Goal: Task Accomplishment & Management: Complete application form

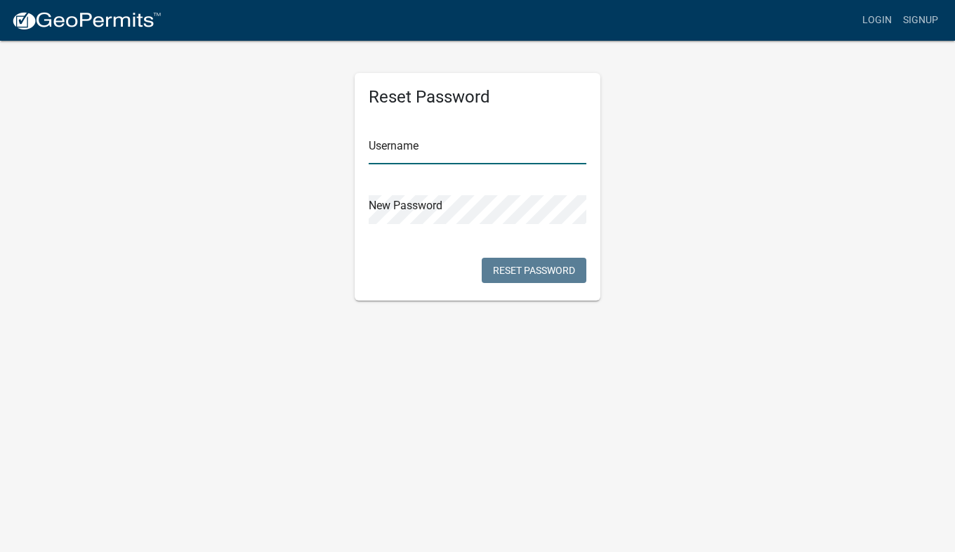
click at [437, 144] on input "text" at bounding box center [478, 149] width 218 height 29
type input "AhlgrenLaw"
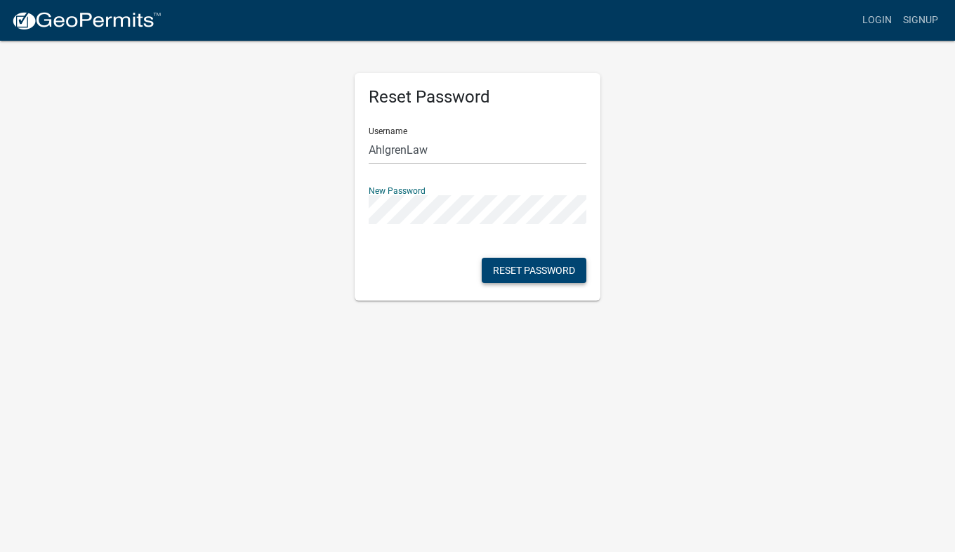
click at [526, 266] on button "Reset Password" at bounding box center [534, 270] width 105 height 25
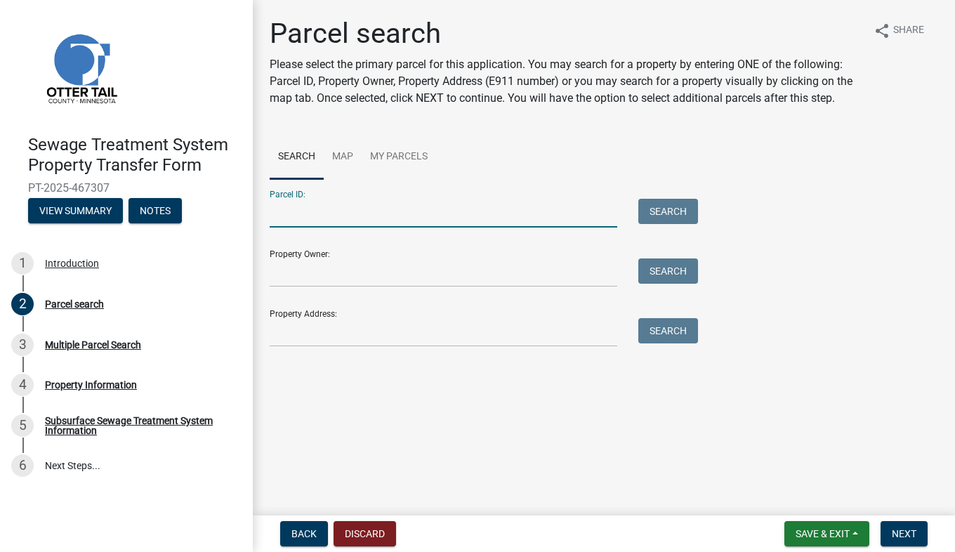
click at [407, 217] on input "Parcel ID:" at bounding box center [443, 213] width 347 height 29
click at [411, 277] on input "Property Owner:" at bounding box center [443, 272] width 347 height 29
click at [384, 204] on input "Parcel ID:" at bounding box center [443, 213] width 347 height 29
click at [340, 209] on input "Parcel ID:" at bounding box center [443, 213] width 347 height 29
paste input "13000300197006"
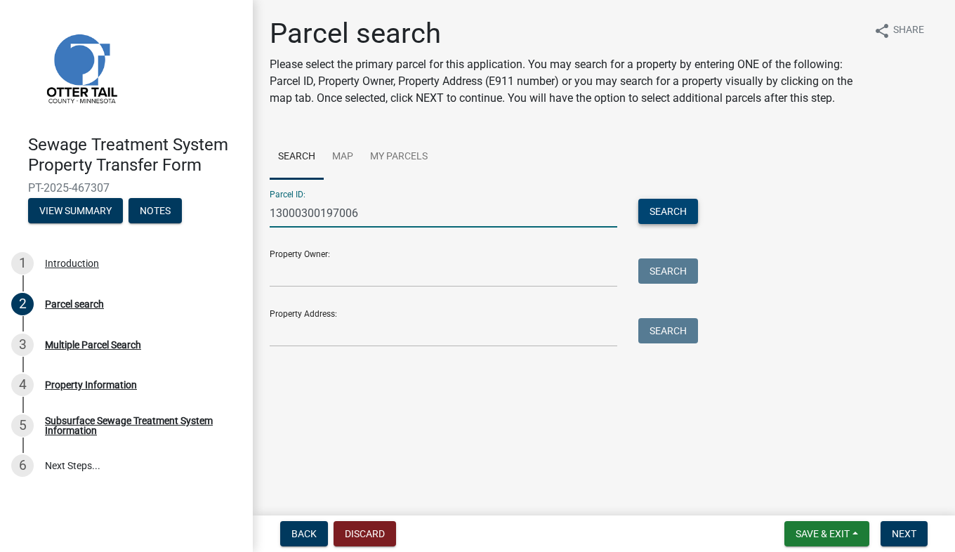
type input "13000300197006"
click at [658, 218] on button "Search" at bounding box center [668, 211] width 60 height 25
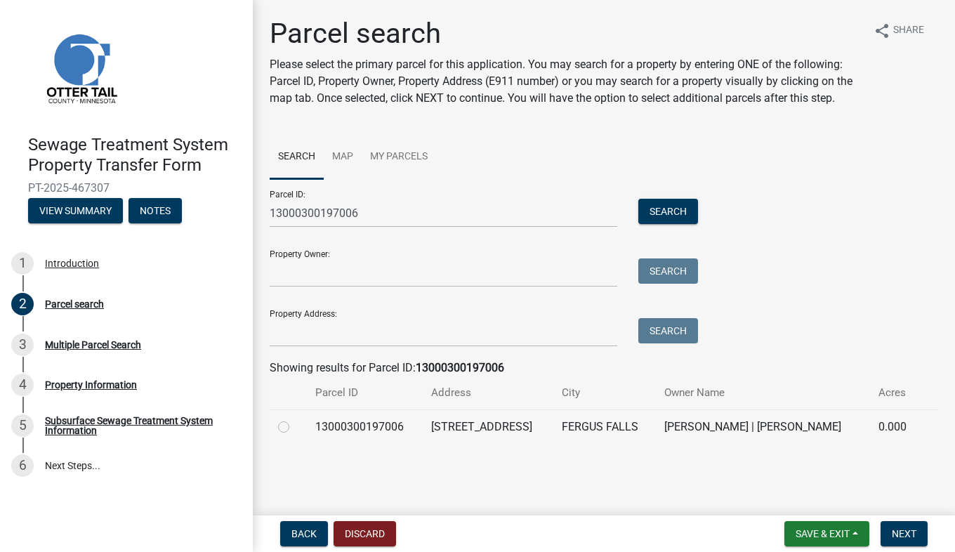
click at [295, 418] on label at bounding box center [295, 418] width 0 height 0
click at [295, 425] on input "radio" at bounding box center [299, 422] width 9 height 9
radio input "true"
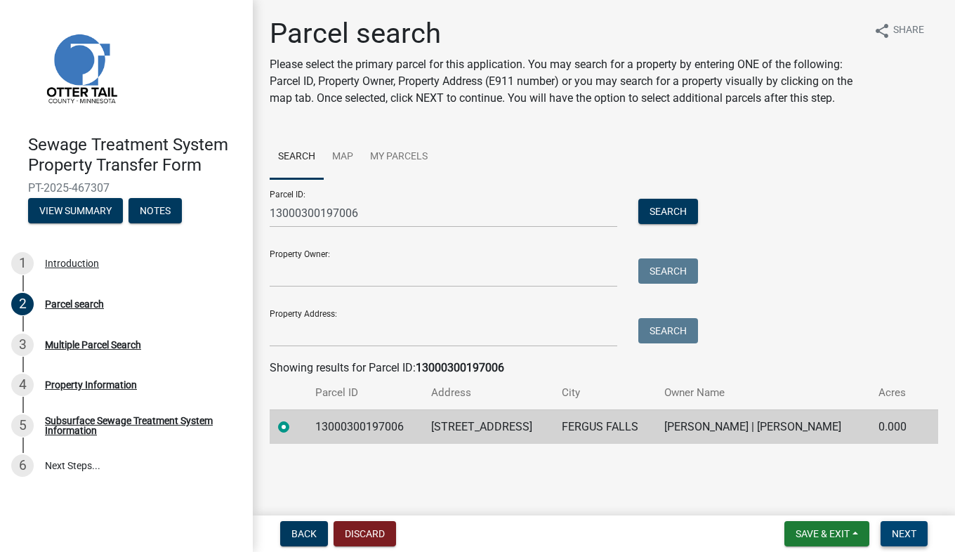
click at [914, 534] on span "Next" at bounding box center [903, 533] width 25 height 11
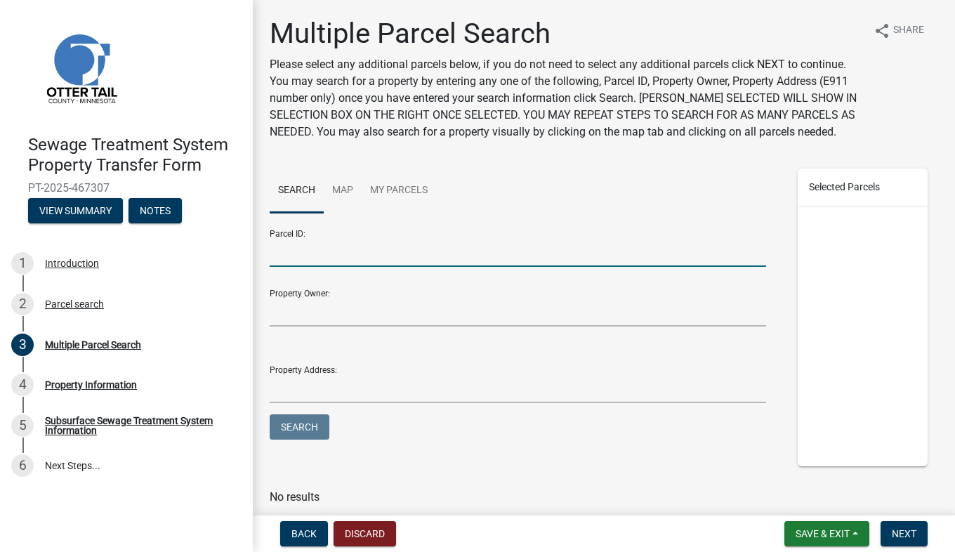
click at [549, 267] on input "Parcel ID:" at bounding box center [518, 252] width 496 height 29
paste input "13000300197006"
type input "13000300197006"
click at [298, 438] on button "Search" at bounding box center [300, 426] width 60 height 25
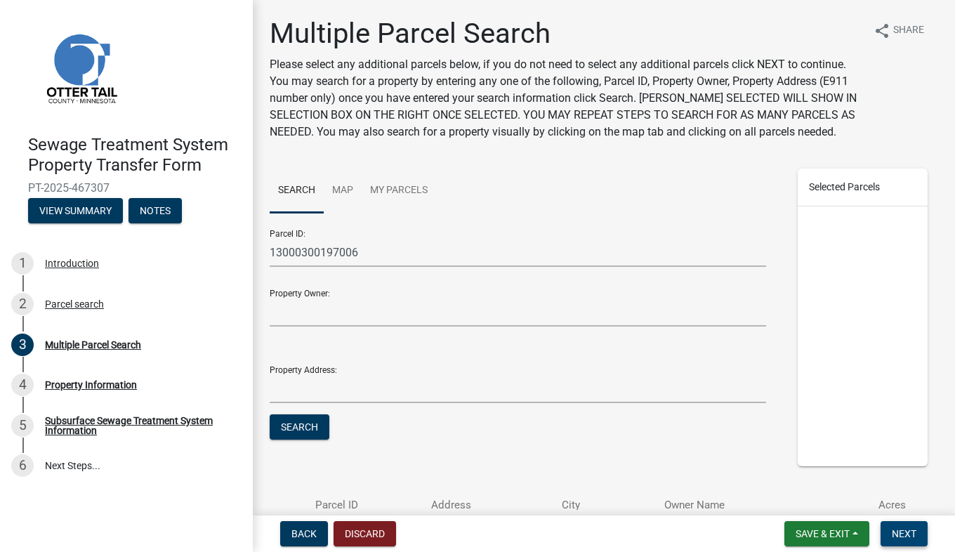
click at [912, 529] on span "Next" at bounding box center [903, 533] width 25 height 11
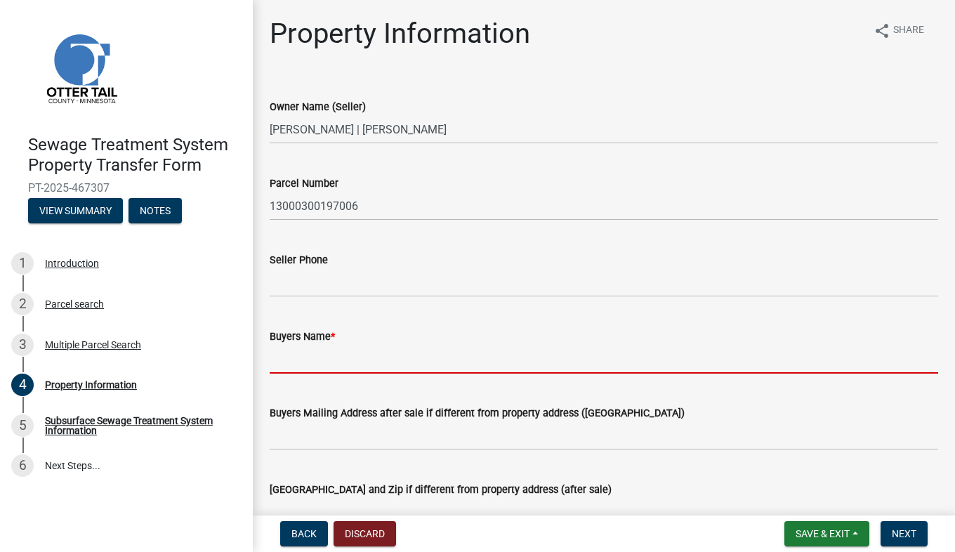
click at [359, 355] on input "Buyers Name *" at bounding box center [604, 359] width 668 height 29
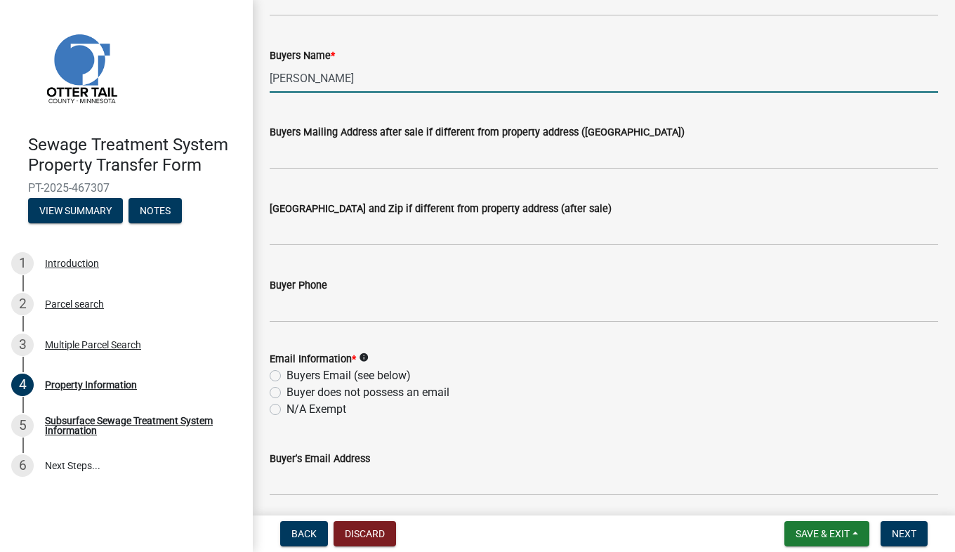
scroll to position [211, 0]
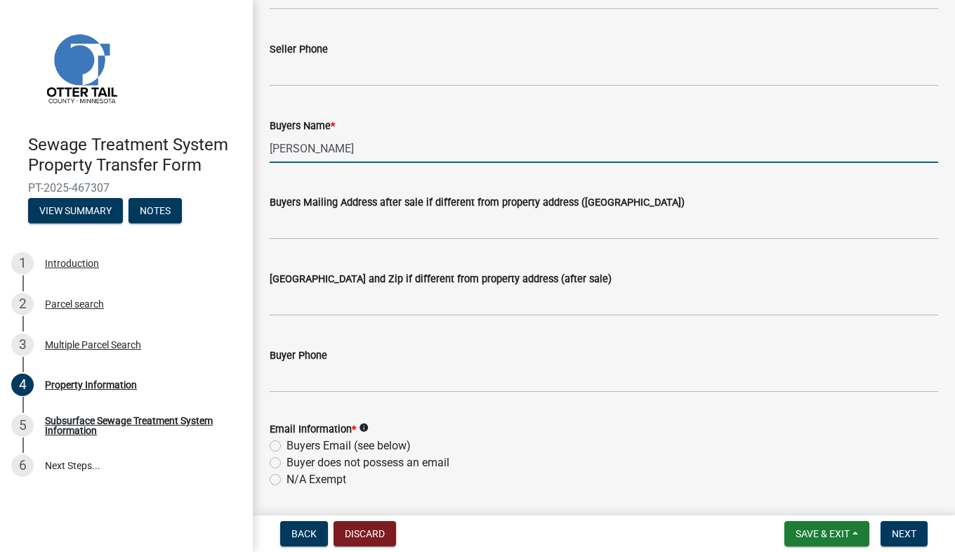
type input "[PERSON_NAME]"
click at [372, 228] on input "Buyers Mailing Address after sale if different from property address ([GEOGRAPH…" at bounding box center [604, 225] width 668 height 29
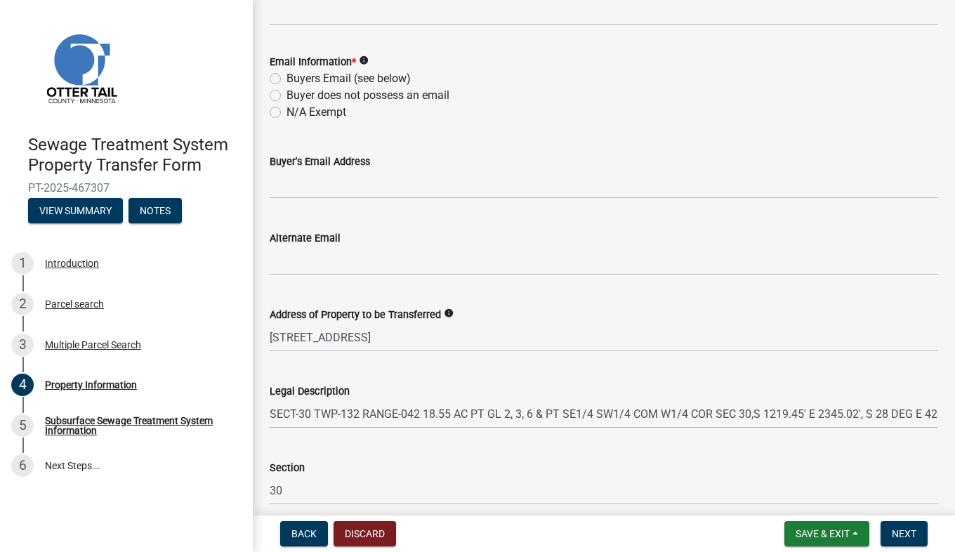
scroll to position [436, 0]
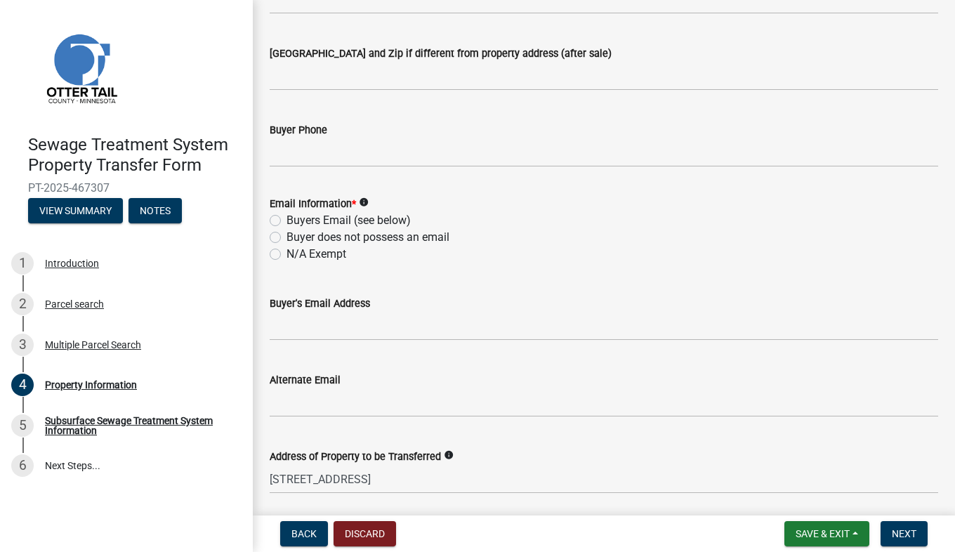
click at [286, 255] on label "N/A Exempt" at bounding box center [316, 254] width 60 height 17
click at [286, 255] on input "N/A Exempt" at bounding box center [290, 250] width 9 height 9
radio input "true"
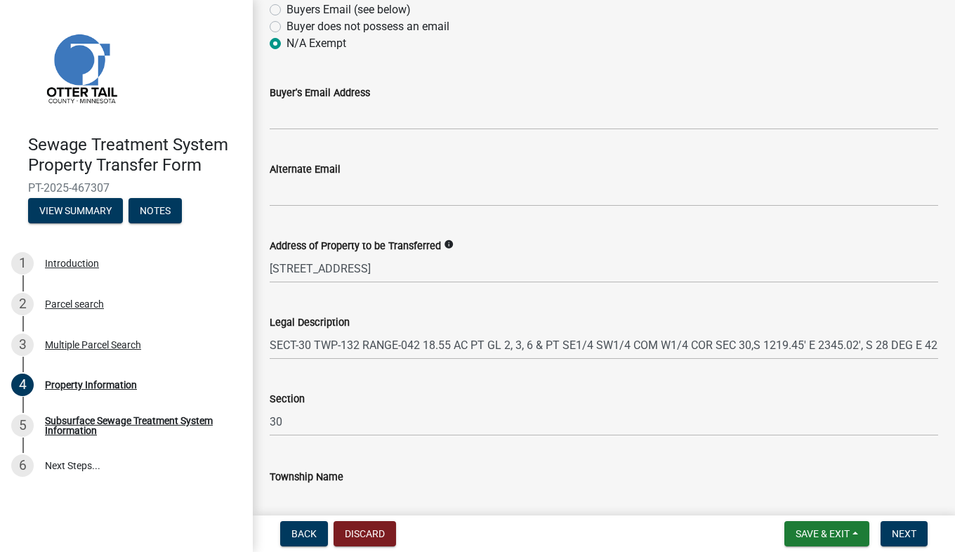
scroll to position [717, 0]
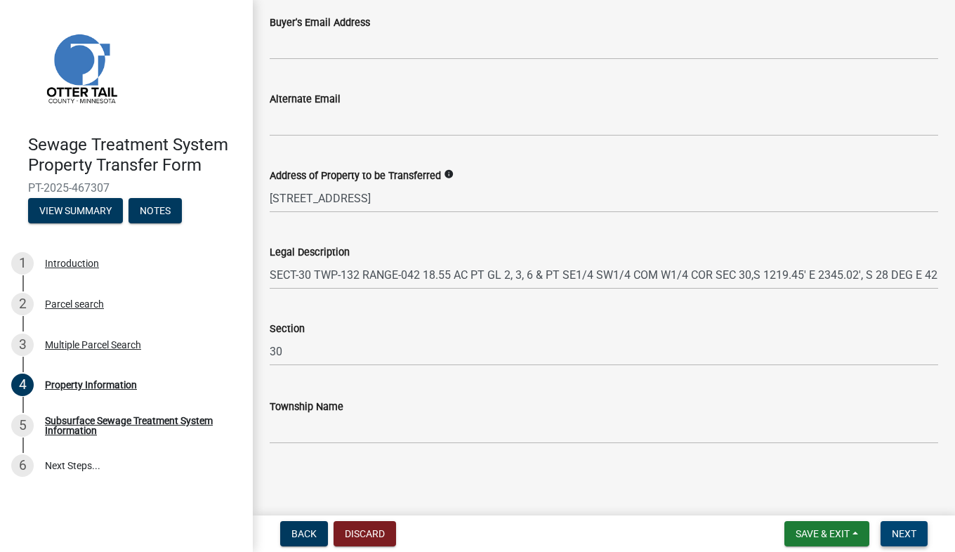
click at [898, 533] on span "Next" at bounding box center [903, 533] width 25 height 11
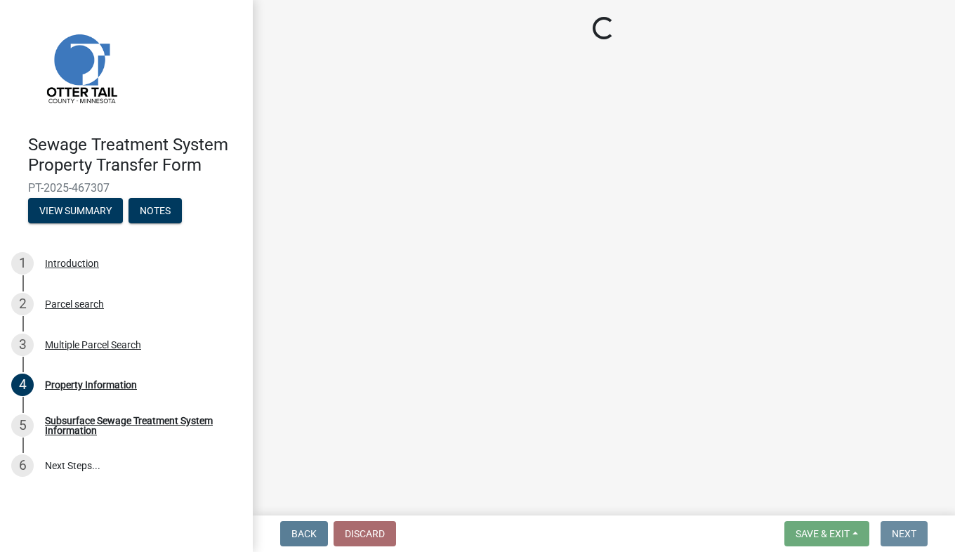
scroll to position [0, 0]
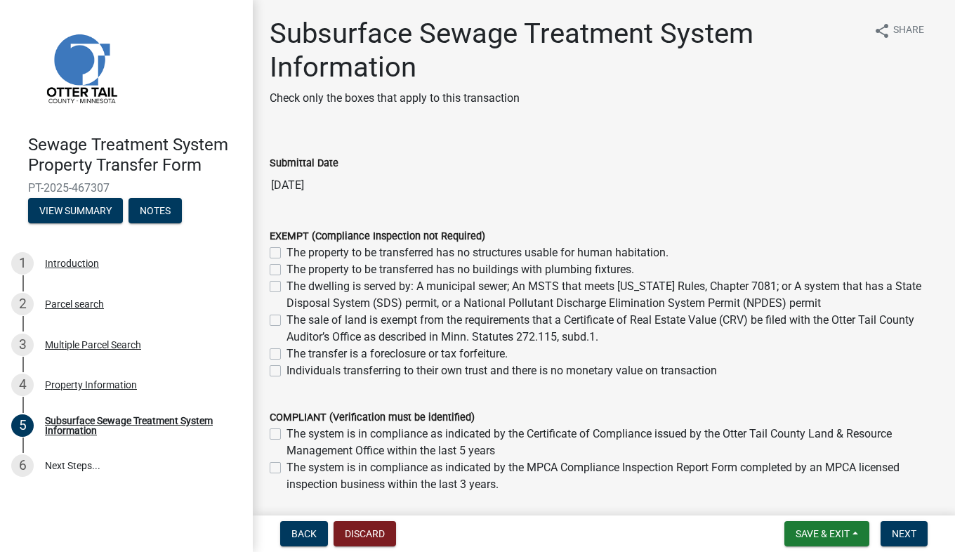
click at [286, 321] on label "The sale of land is exempt from the requirements that a Certificate of Real Est…" at bounding box center [611, 329] width 651 height 34
click at [286, 321] on input "The sale of land is exempt from the requirements that a Certificate of Real Est…" at bounding box center [290, 316] width 9 height 9
checkbox input "true"
checkbox input "false"
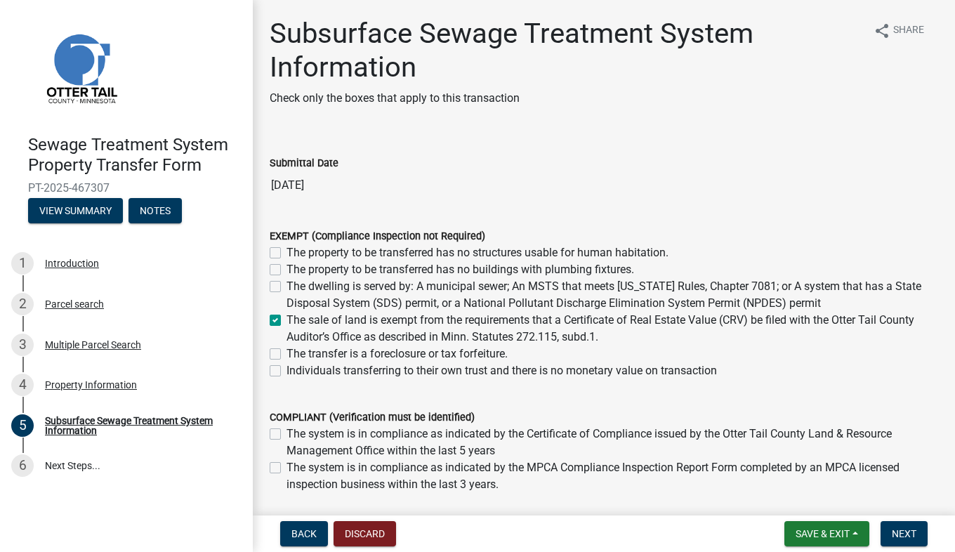
checkbox input "false"
checkbox input "true"
checkbox input "false"
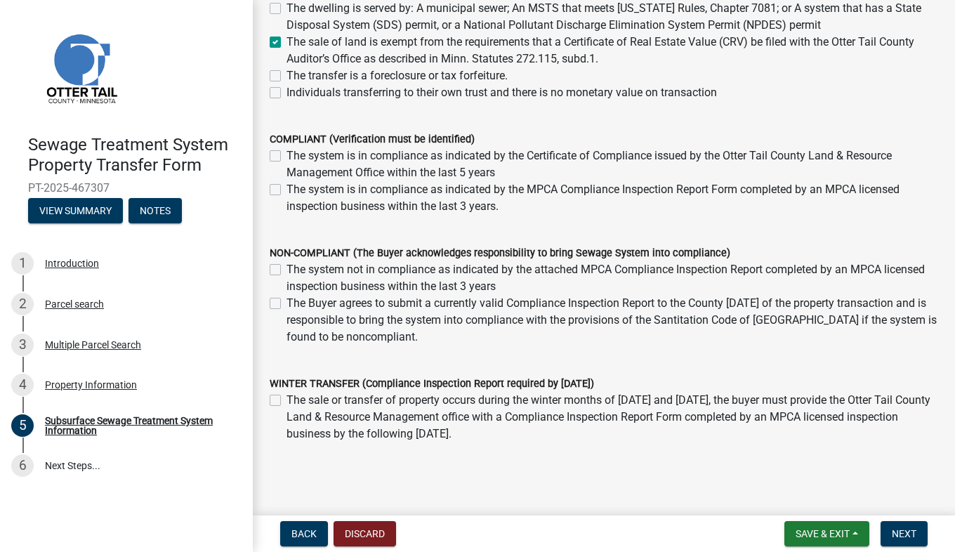
scroll to position [323, 0]
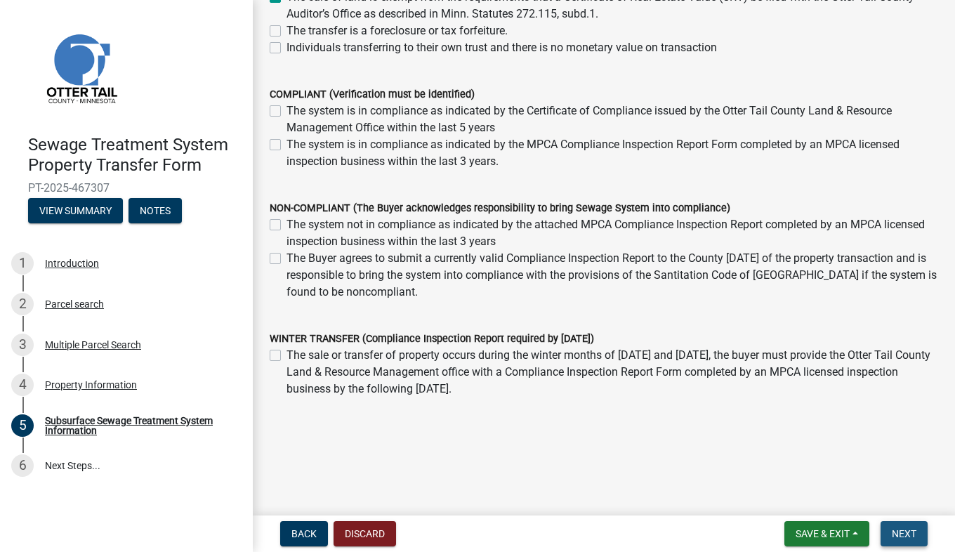
click at [911, 531] on span "Next" at bounding box center [903, 533] width 25 height 11
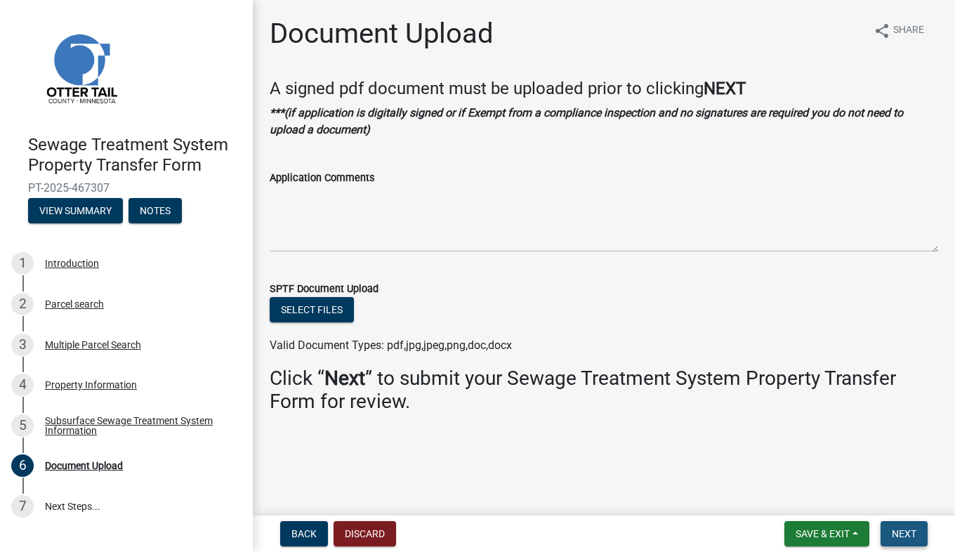
click at [906, 528] on span "Next" at bounding box center [903, 533] width 25 height 11
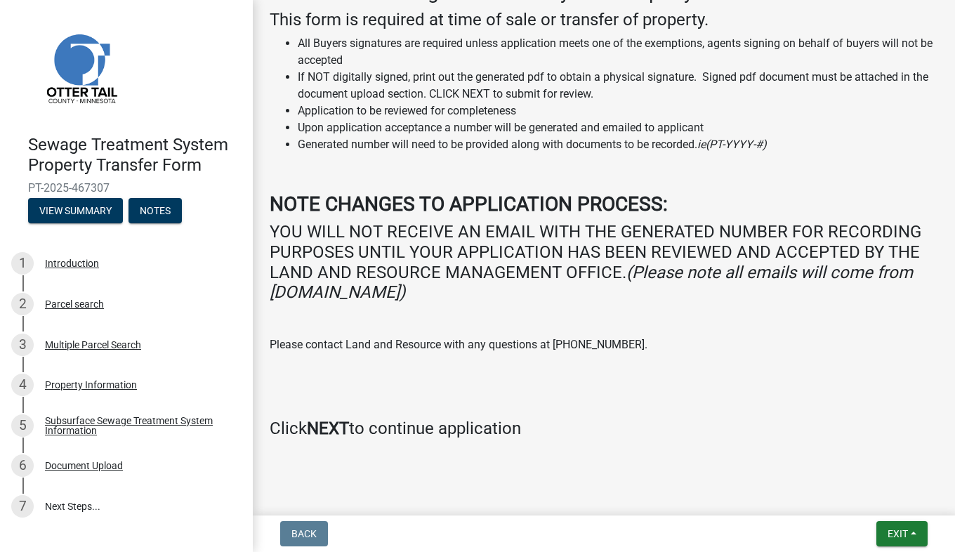
scroll to position [244, 0]
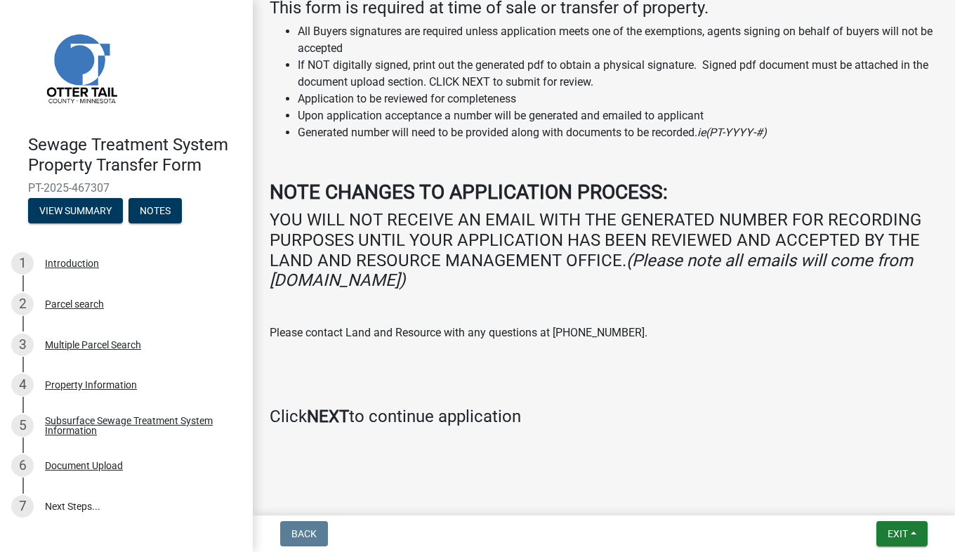
click at [334, 413] on strong "NEXT" at bounding box center [328, 416] width 42 height 20
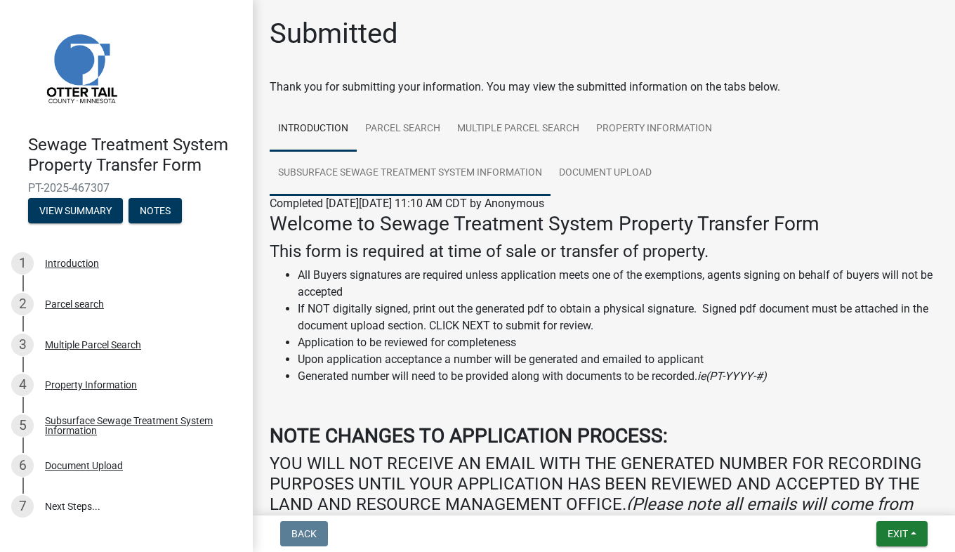
click at [437, 175] on link "Subsurface Sewage Treatment System Information" at bounding box center [410, 173] width 281 height 45
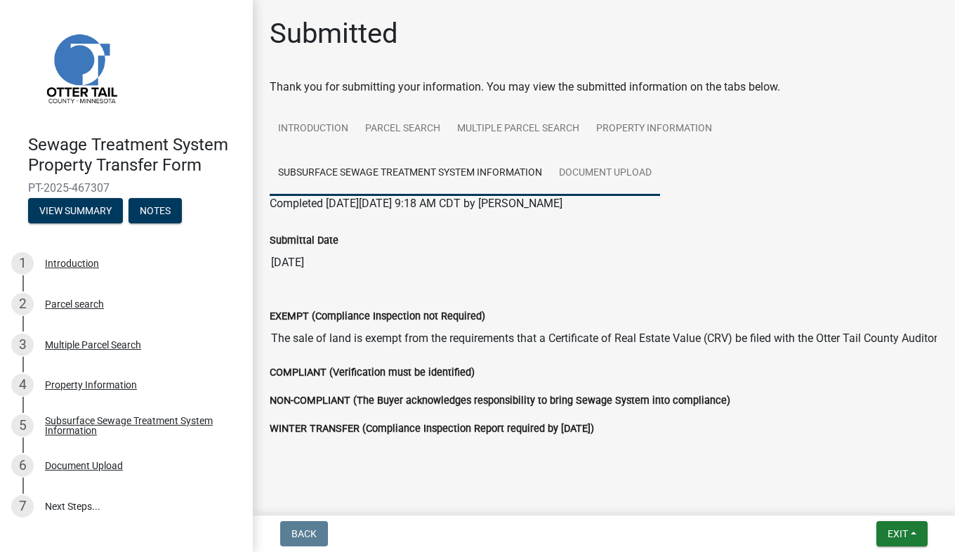
click at [579, 167] on link "Document Upload" at bounding box center [604, 173] width 109 height 45
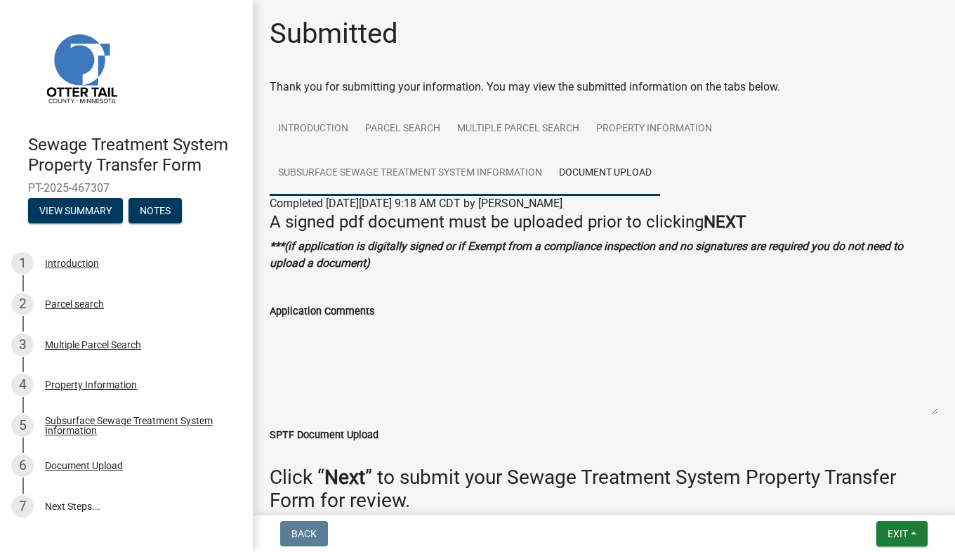
click at [510, 179] on link "Subsurface Sewage Treatment System Information" at bounding box center [410, 173] width 281 height 45
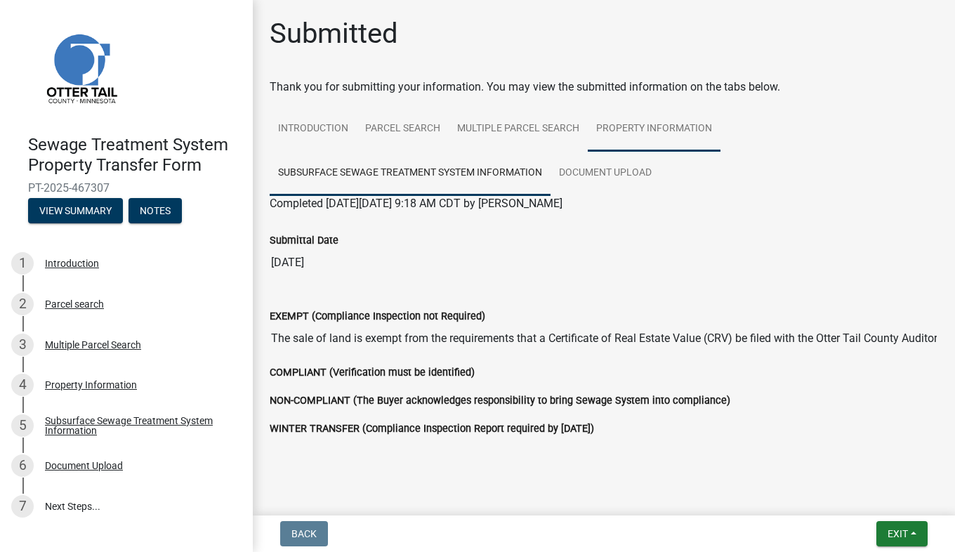
click at [616, 126] on link "Property Information" at bounding box center [654, 129] width 133 height 45
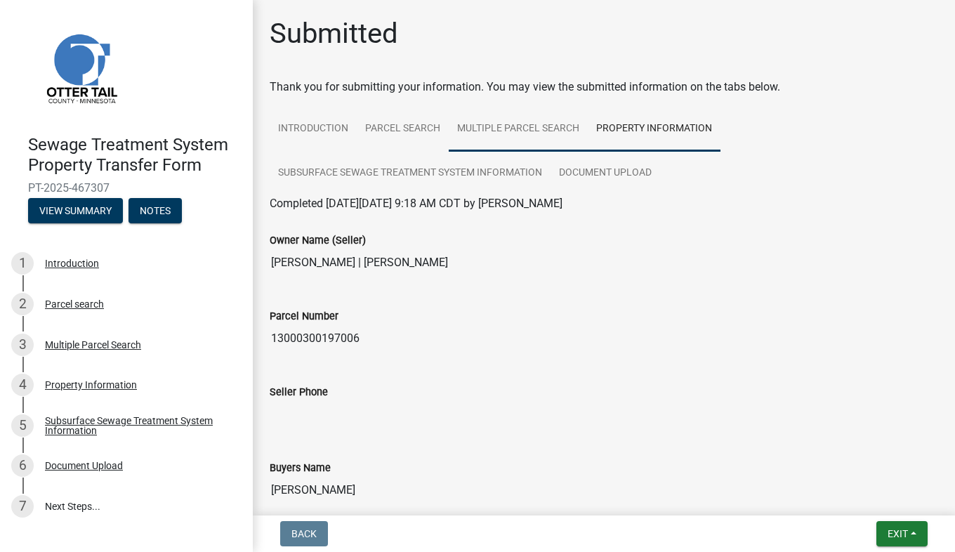
click at [510, 138] on link "Multiple Parcel Search" at bounding box center [518, 129] width 139 height 45
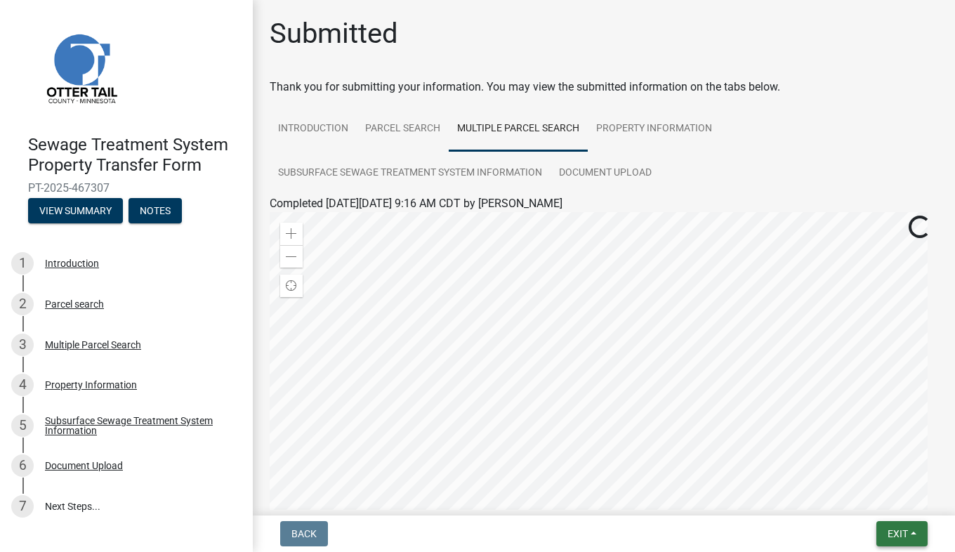
click at [898, 536] on span "Exit" at bounding box center [897, 533] width 20 height 11
click at [851, 467] on button "Save" at bounding box center [872, 463] width 112 height 34
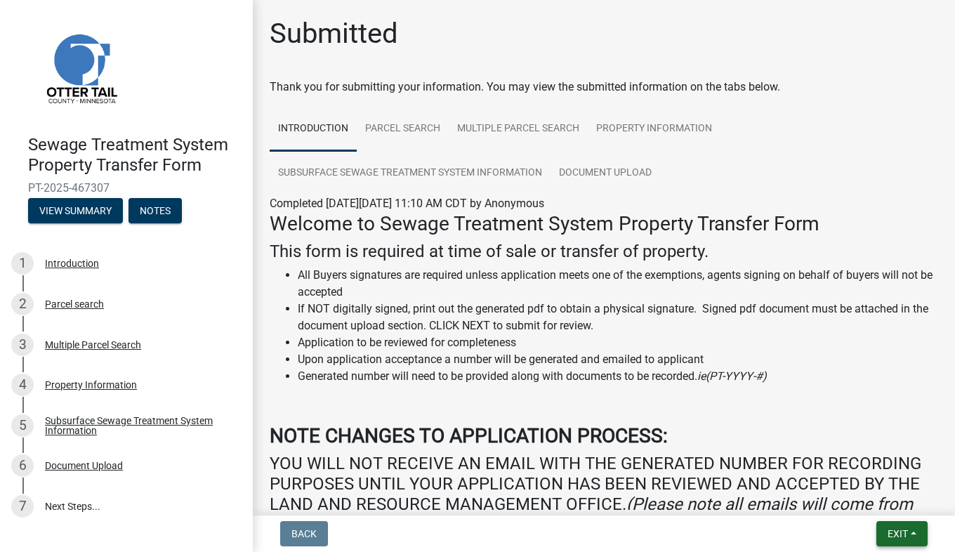
click at [907, 534] on span "Exit" at bounding box center [897, 533] width 20 height 11
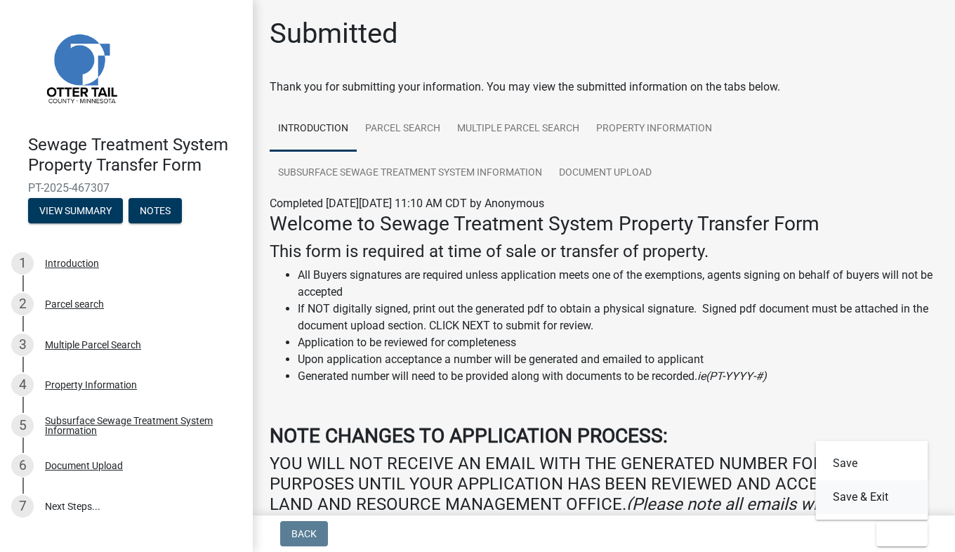
click at [858, 497] on button "Save & Exit" at bounding box center [872, 497] width 112 height 34
